Goal: Transaction & Acquisition: Purchase product/service

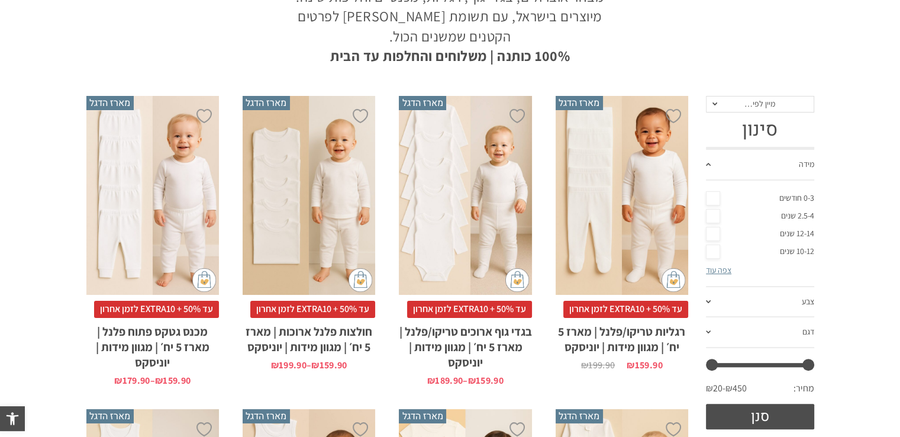
scroll to position [246, 0]
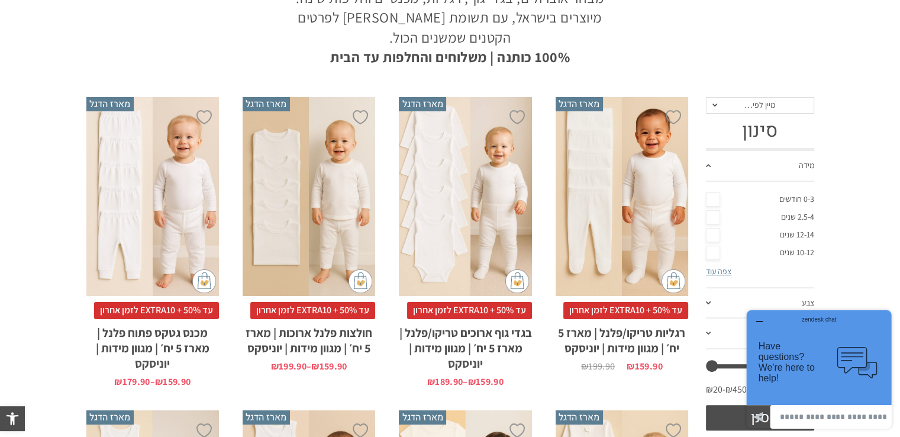
click at [456, 237] on div "x בחירת מידה 0-3m 3-6m 6-12m 12-18m 18-24m 24-30m בחירת סוג בד טריקו (עונת מעבר…" at bounding box center [465, 196] width 133 height 199
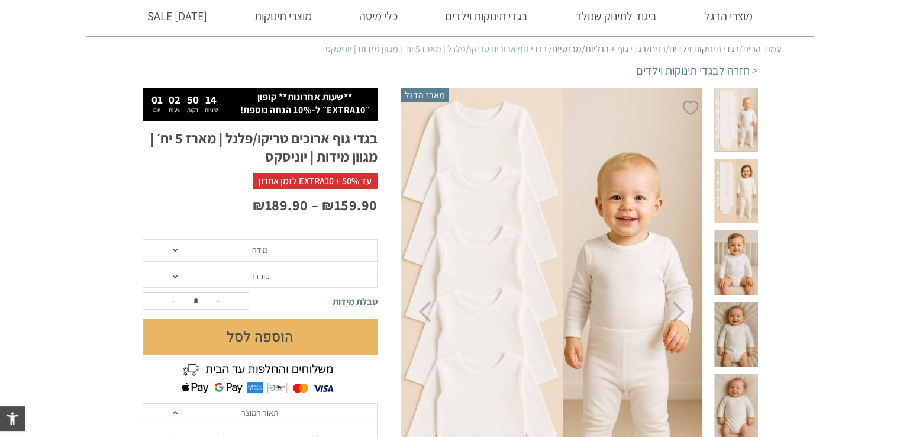
scroll to position [76, 0]
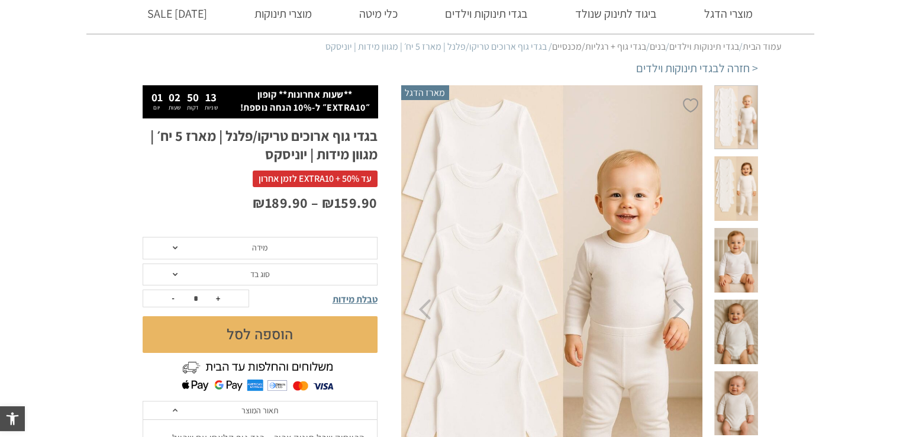
click at [302, 237] on span "מידה" at bounding box center [260, 248] width 235 height 22
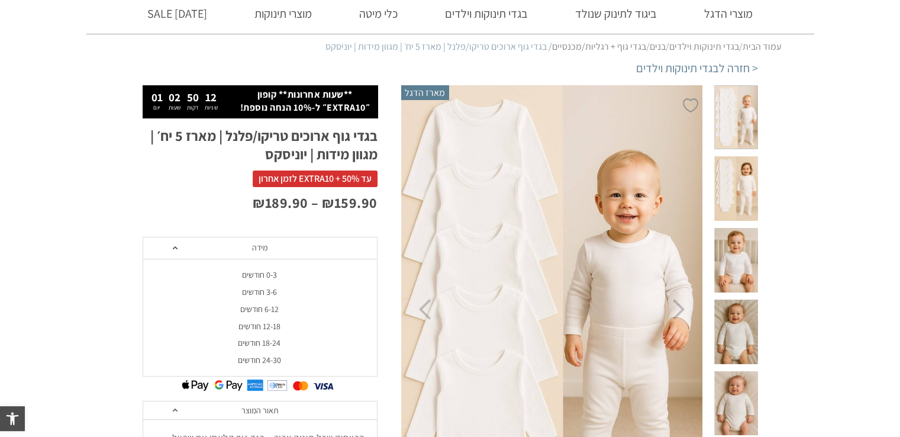
scroll to position [0, 0]
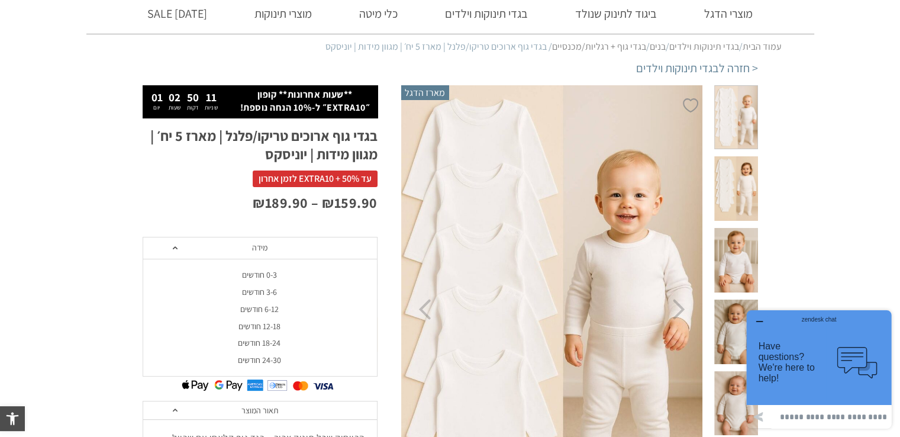
click at [266, 276] on div "0-3 חודשים" at bounding box center [259, 275] width 235 height 10
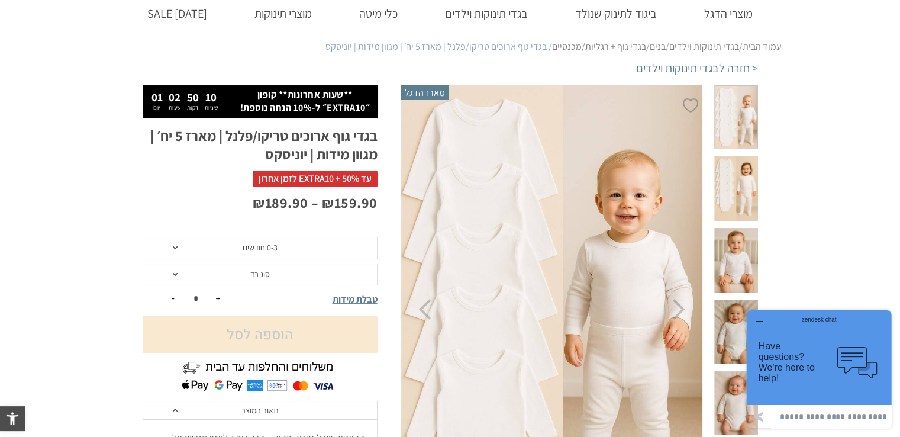
click at [273, 275] on span "סוג בד" at bounding box center [260, 274] width 235 height 22
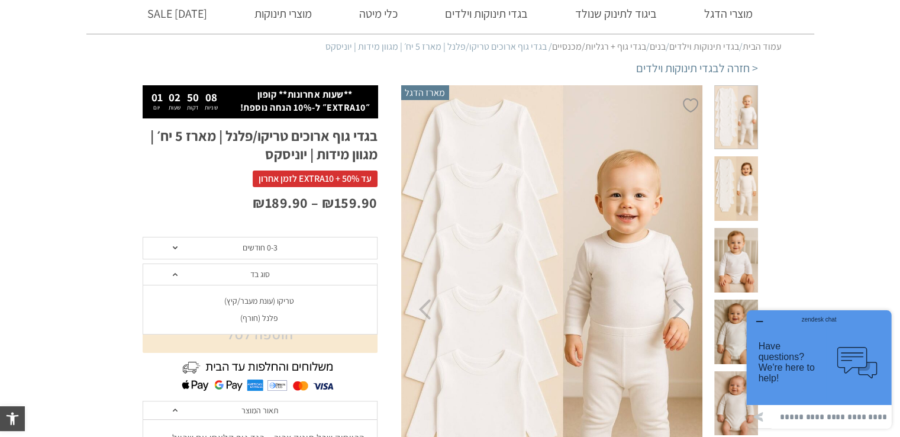
click at [259, 321] on div "פלנל (חורף)" at bounding box center [259, 318] width 235 height 10
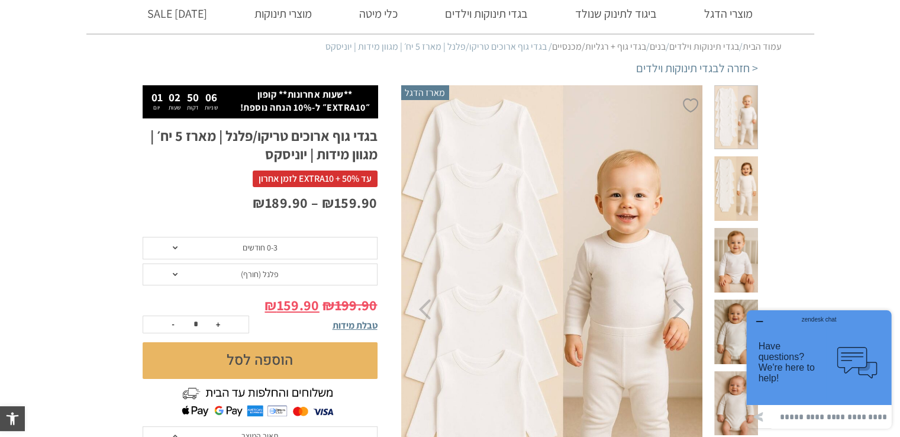
click at [342, 363] on button "הוספה לסל" at bounding box center [260, 360] width 235 height 37
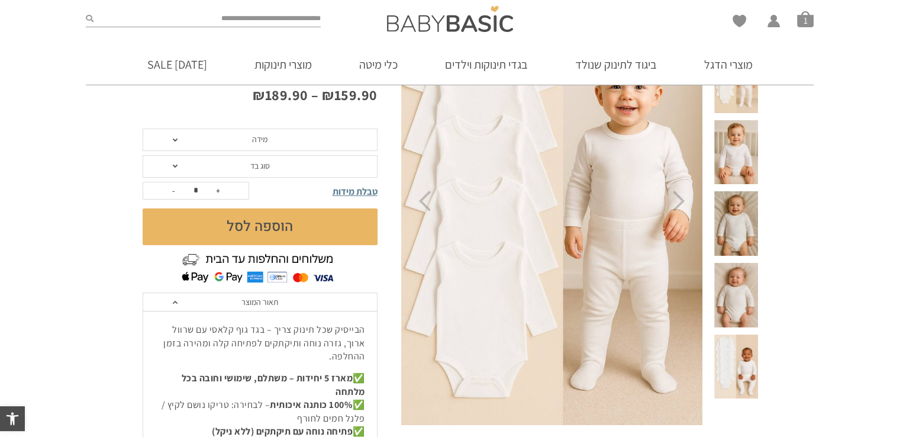
click at [308, 126] on div "₪ 159.90 – ₪ 189.90 טווח מחירים: ⁦₪159.90⁩ עד ⁦₪189.90⁩" at bounding box center [260, 107] width 235 height 44
click at [308, 133] on span "מידה" at bounding box center [260, 139] width 235 height 22
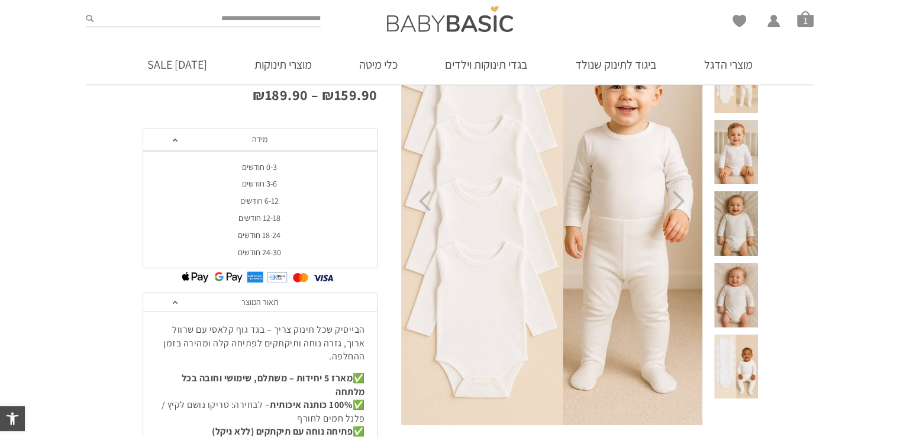
click at [272, 237] on div "18-24 חודשים" at bounding box center [259, 235] width 235 height 10
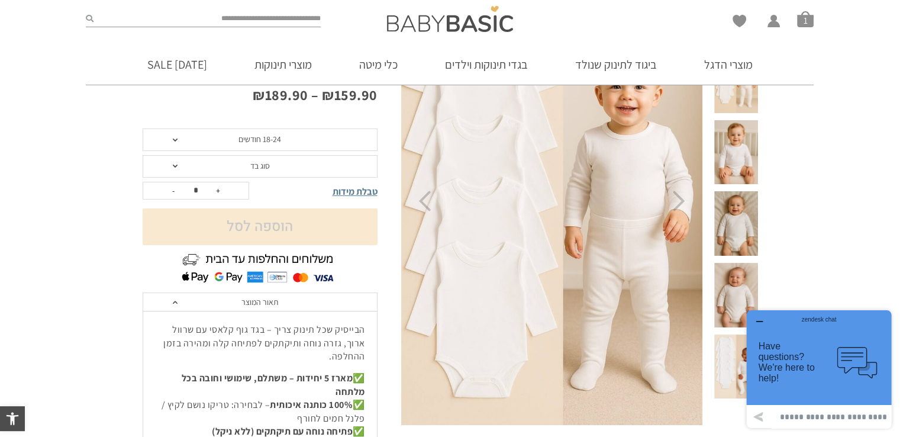
click at [268, 163] on span "סוג בד" at bounding box center [260, 165] width 20 height 11
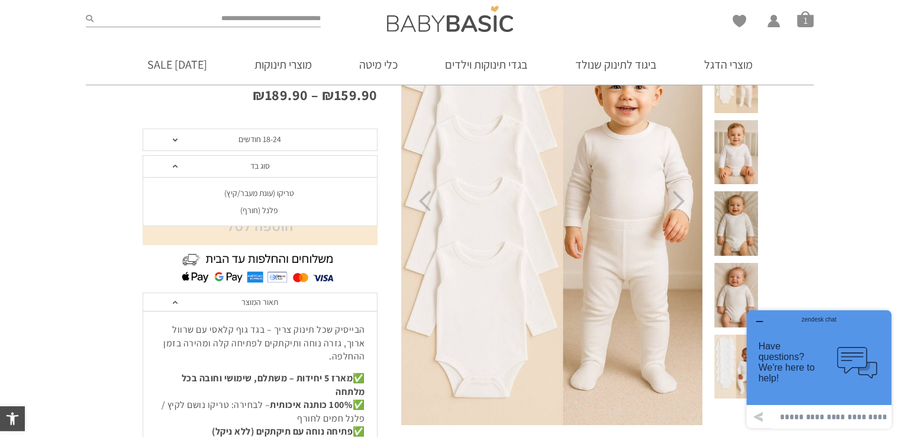
click at [260, 212] on div "פלנל (חורף)" at bounding box center [259, 210] width 235 height 10
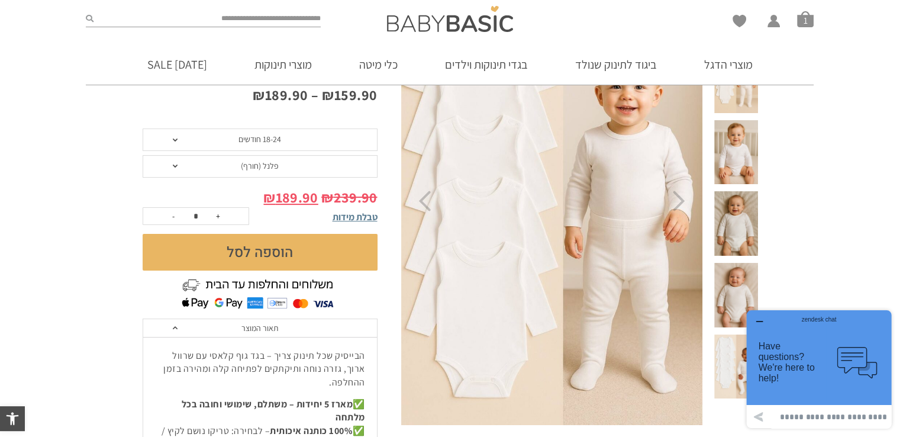
click at [291, 259] on button "הוספה לסל" at bounding box center [260, 252] width 235 height 37
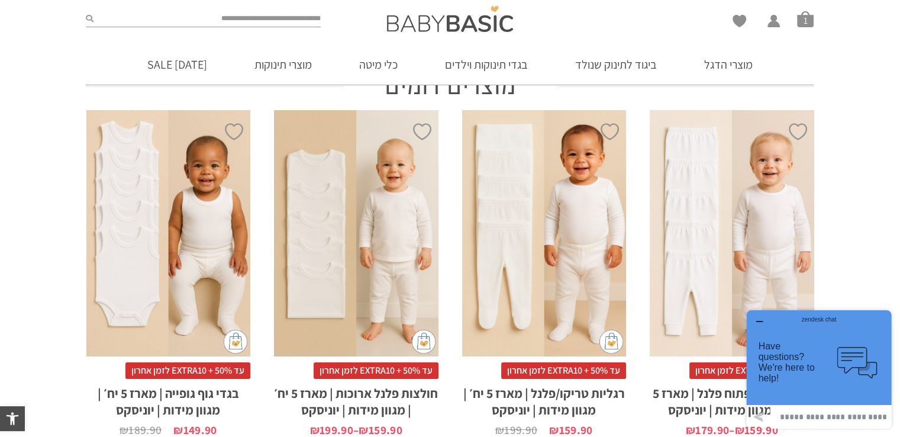
scroll to position [990, 0]
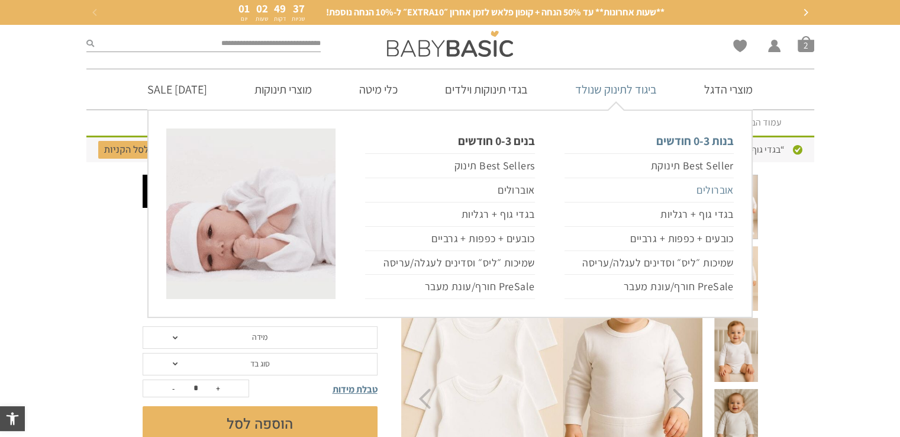
click at [714, 189] on link "אוברולים" at bounding box center [649, 190] width 169 height 24
